Goal: Ask a question

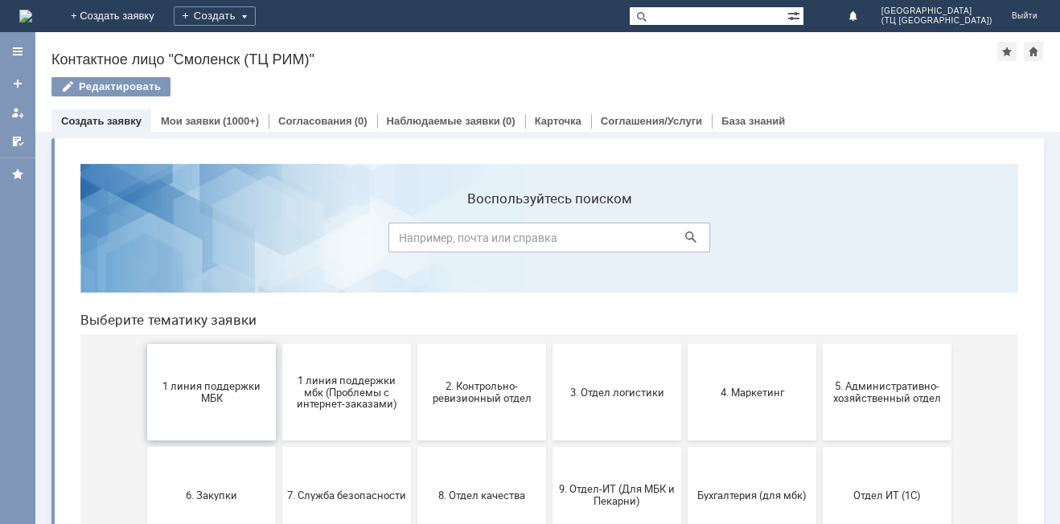
click at [203, 391] on span "1 линия поддержки МБК" at bounding box center [211, 392] width 119 height 24
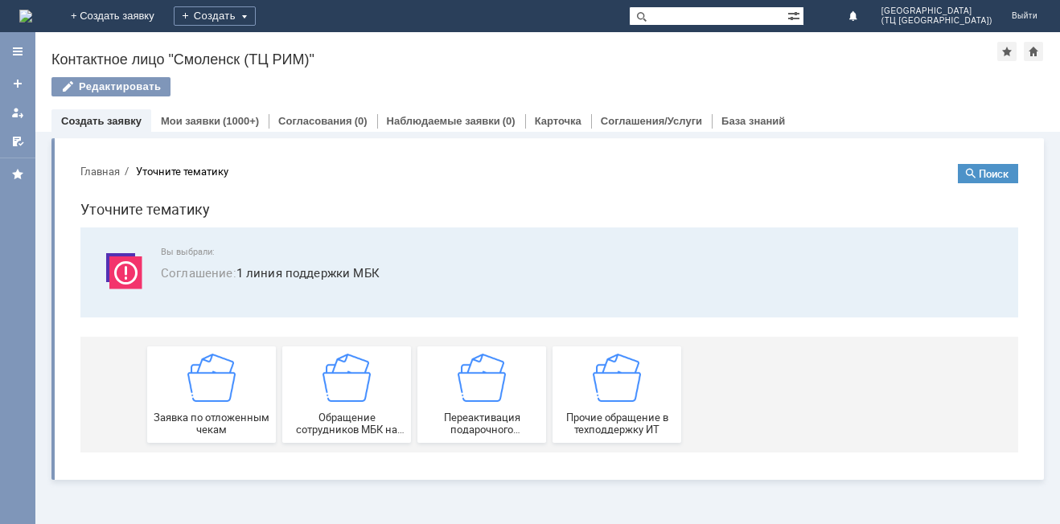
click at [203, 391] on img at bounding box center [211, 378] width 48 height 48
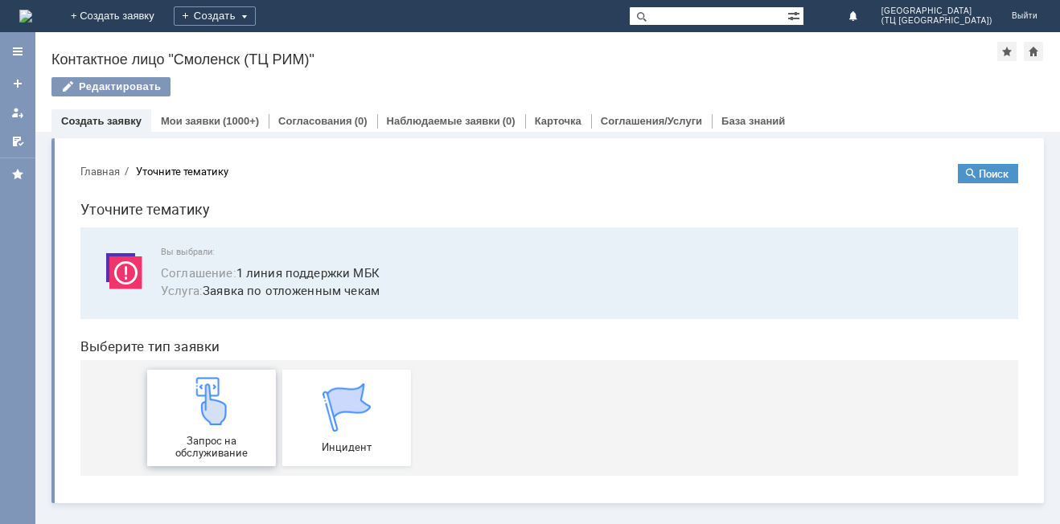
click at [206, 400] on img at bounding box center [211, 401] width 48 height 48
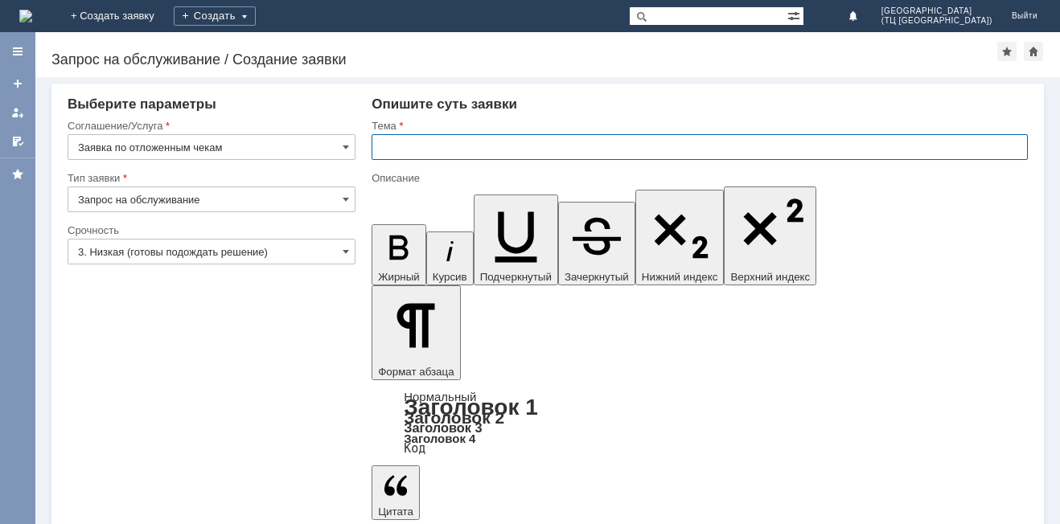
click at [393, 155] on input "text" at bounding box center [700, 147] width 656 height 26
type input "удалить чек"
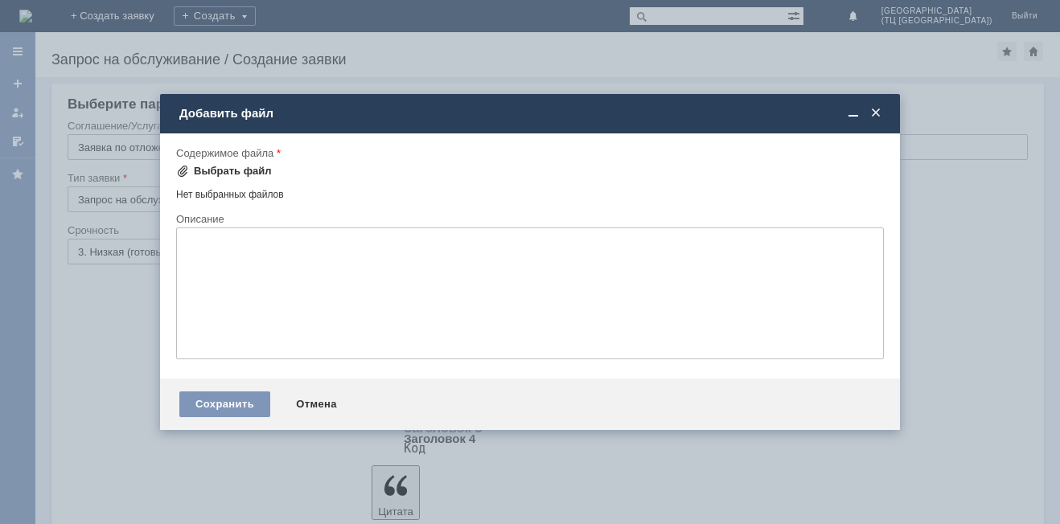
click at [242, 166] on div "Выбрать файл" at bounding box center [233, 171] width 78 height 13
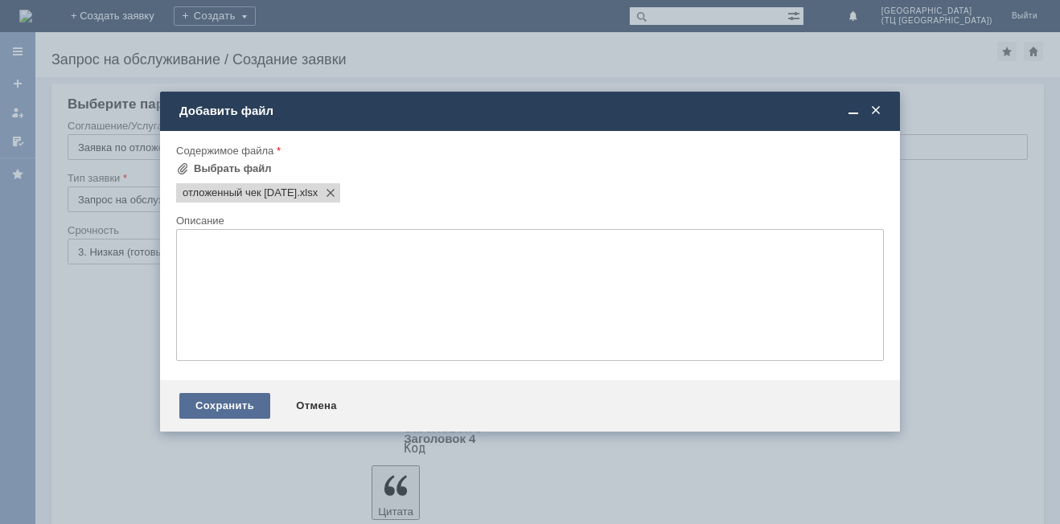
click at [216, 401] on div "Сохранить" at bounding box center [224, 406] width 91 height 26
